Goal: Find specific page/section: Find specific page/section

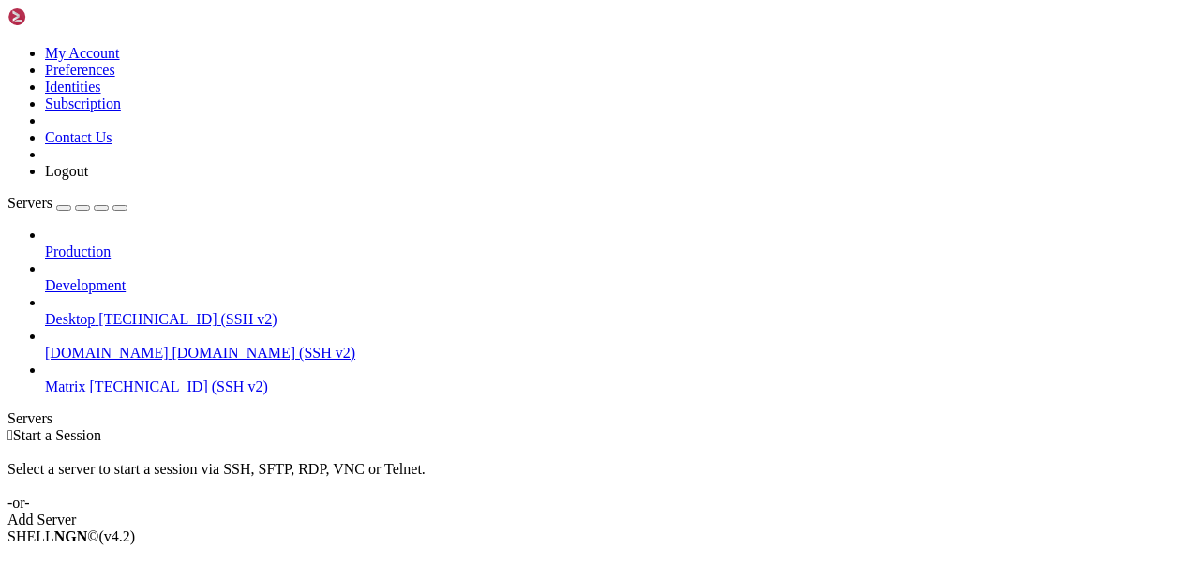
click at [86, 379] on span "Matrix" at bounding box center [65, 387] width 41 height 16
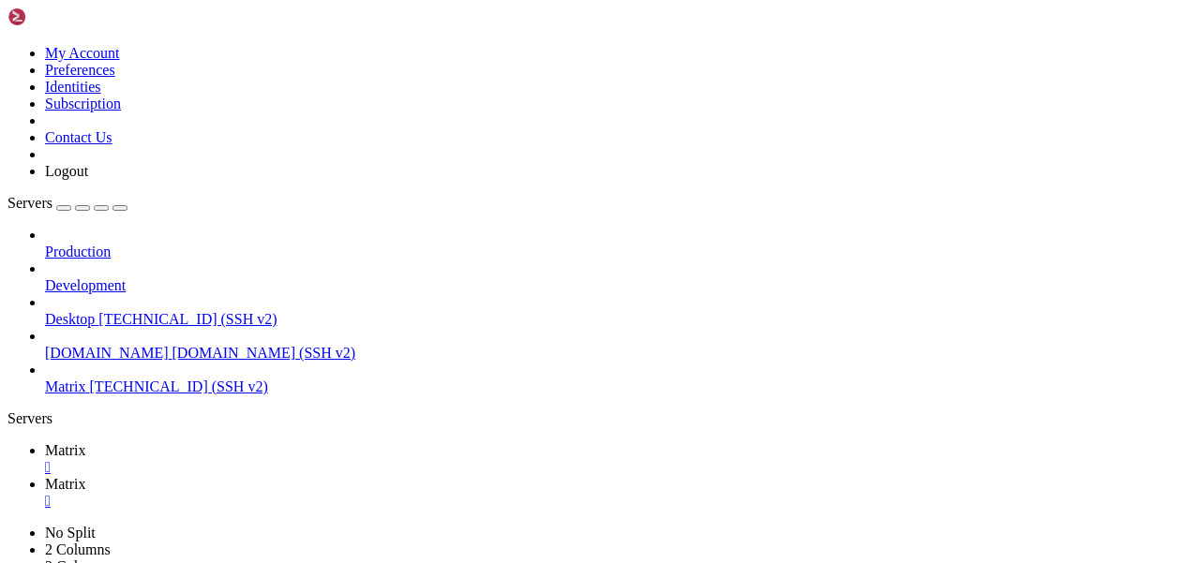
scroll to position [214, 0]
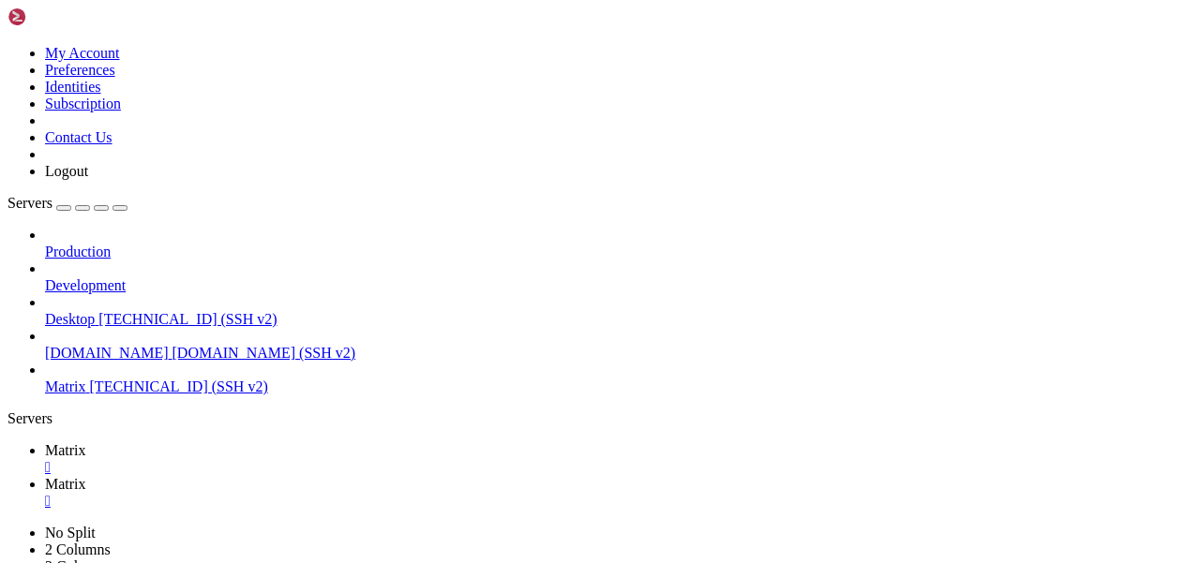
type input "/var/www/idx/images"
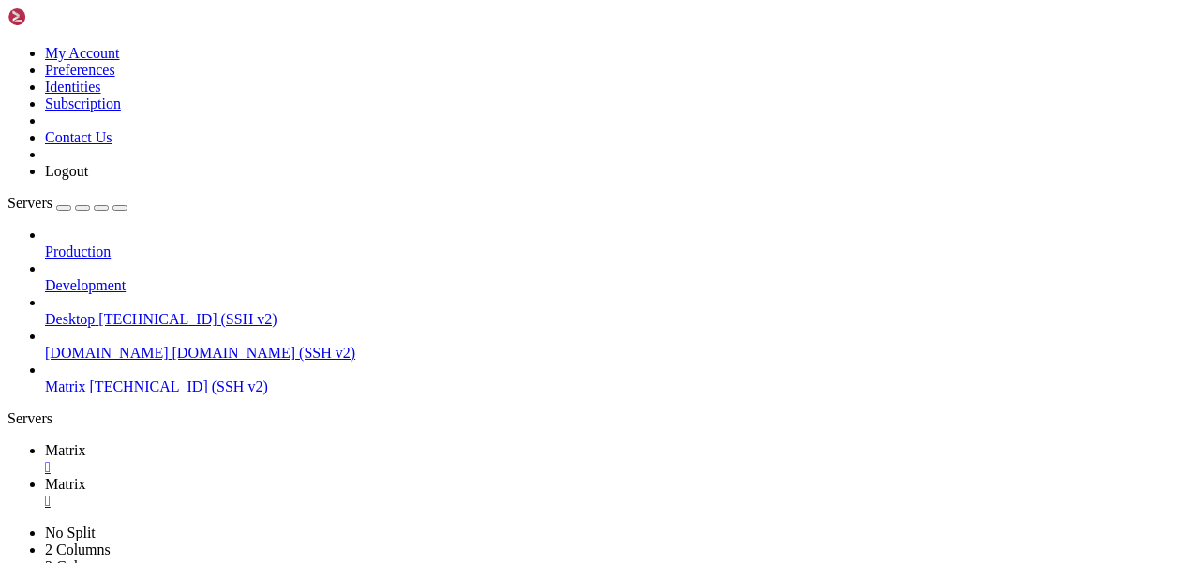
drag, startPoint x: 317, startPoint y: 286, endPoint x: 283, endPoint y: 286, distance: 33.7
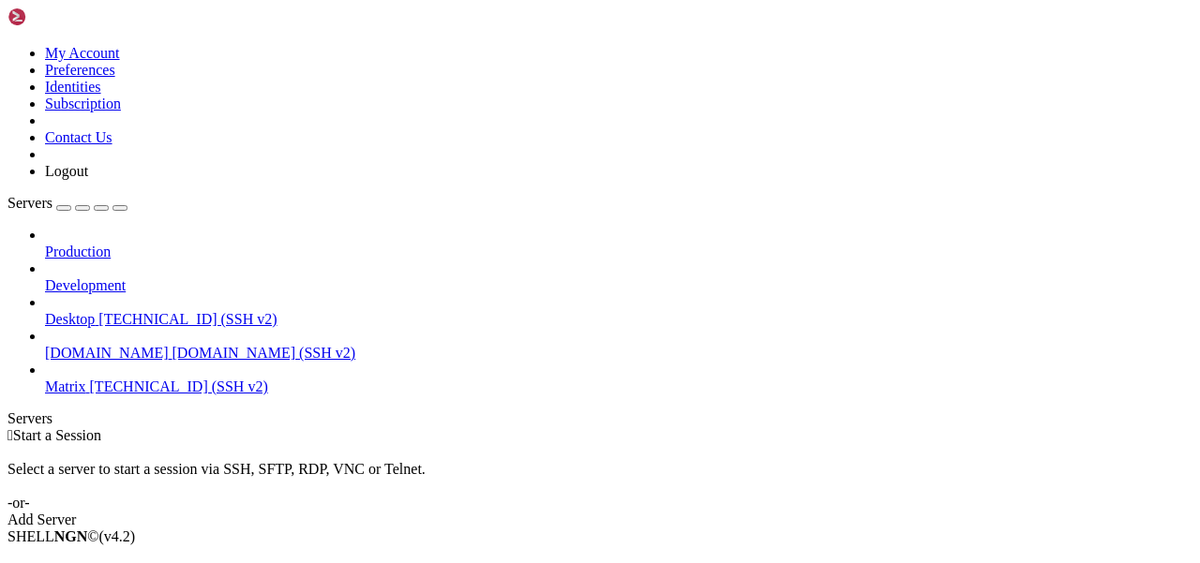
click at [86, 379] on span "Matrix" at bounding box center [65, 387] width 41 height 16
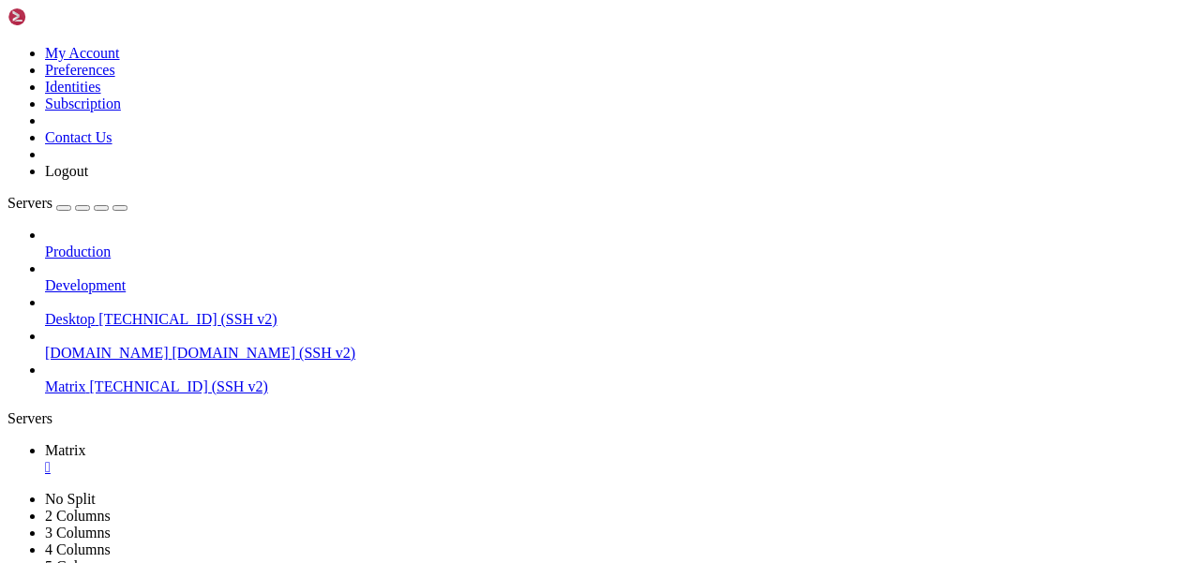
scroll to position [15, 0]
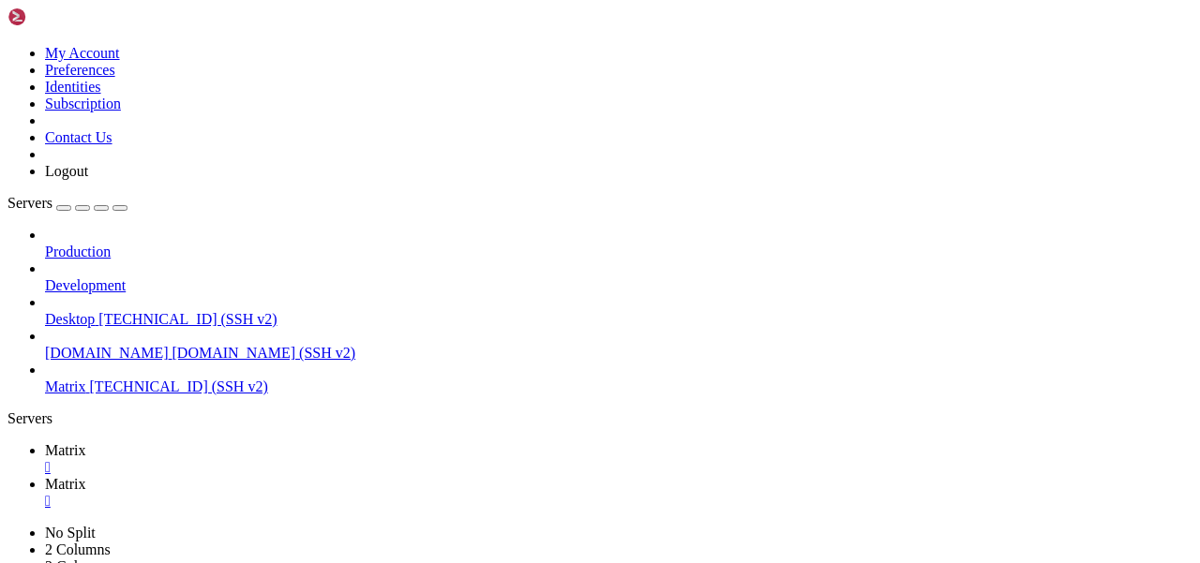
type input "/var/www/idx/images"
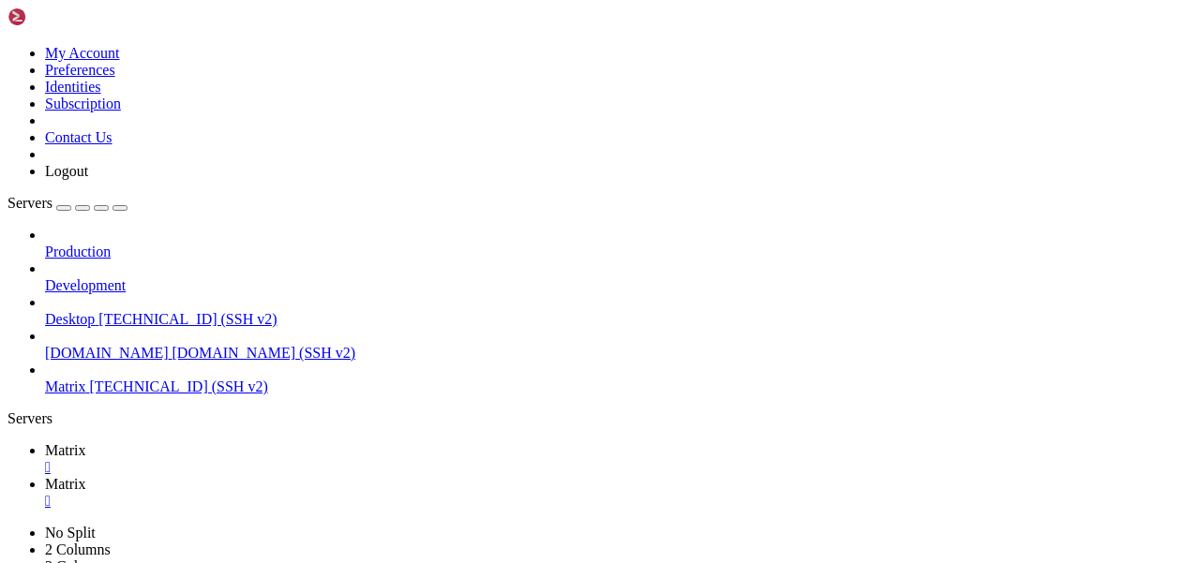
scroll to position [45, 0]
